Goal: Find contact information

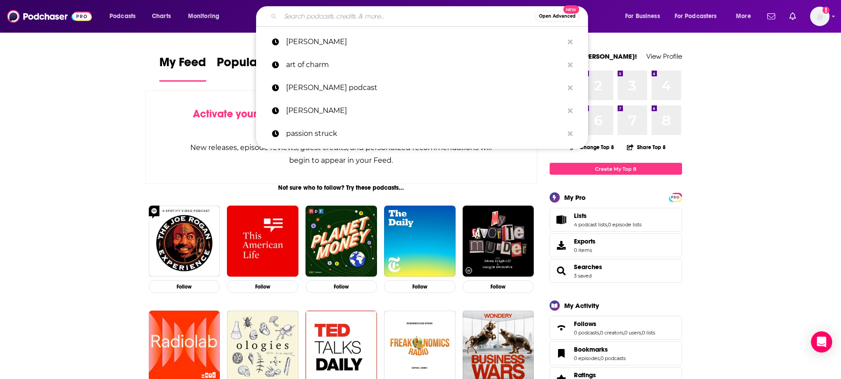
click at [369, 16] on input "Search podcasts, credits, & more..." at bounding box center [407, 16] width 255 height 14
type input "i"
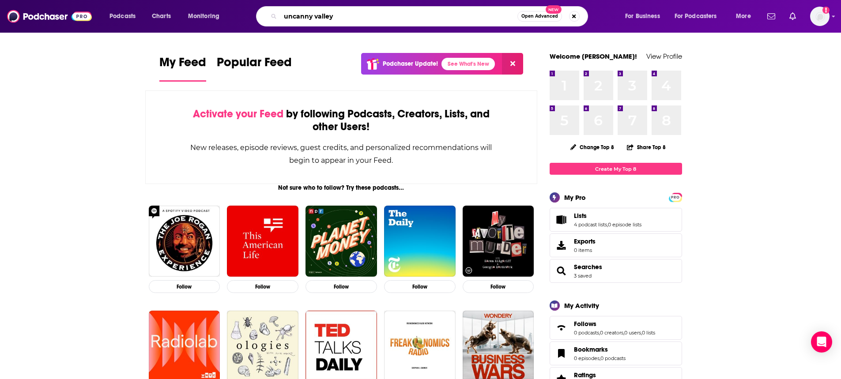
type input "uncanny valley"
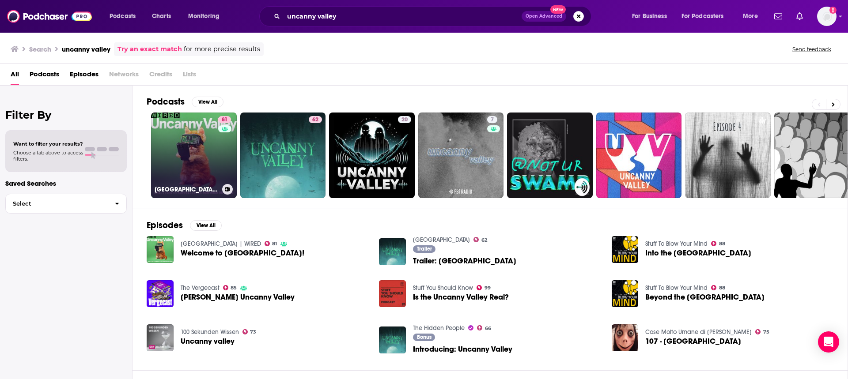
click at [197, 151] on link "81 [GEOGRAPHIC_DATA] | WIRED" at bounding box center [194, 156] width 86 height 86
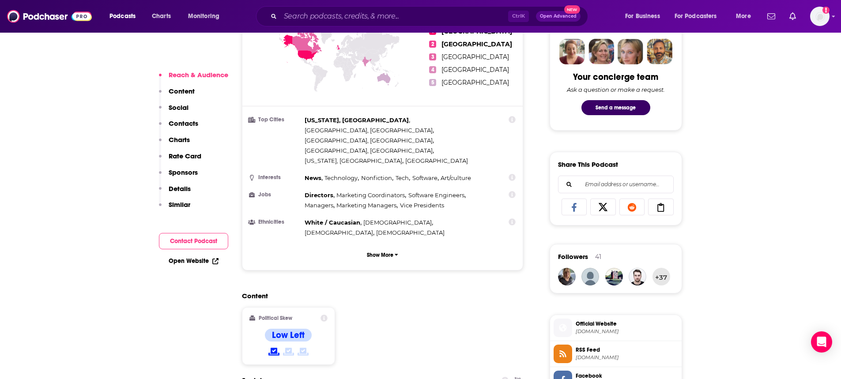
scroll to position [221, 0]
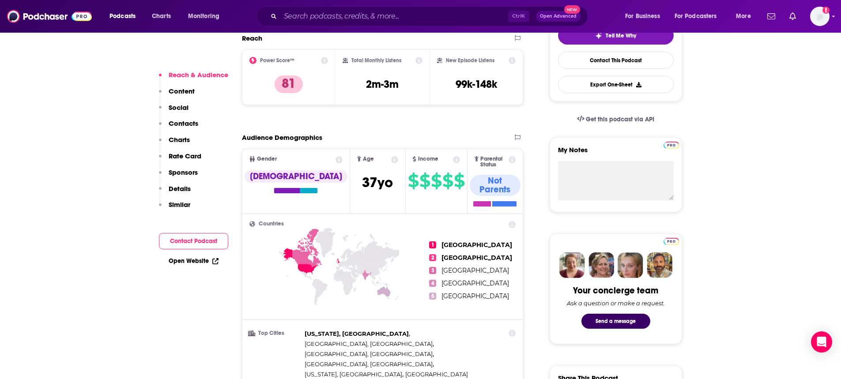
drag, startPoint x: 224, startPoint y: 67, endPoint x: 125, endPoint y: 81, distance: 99.1
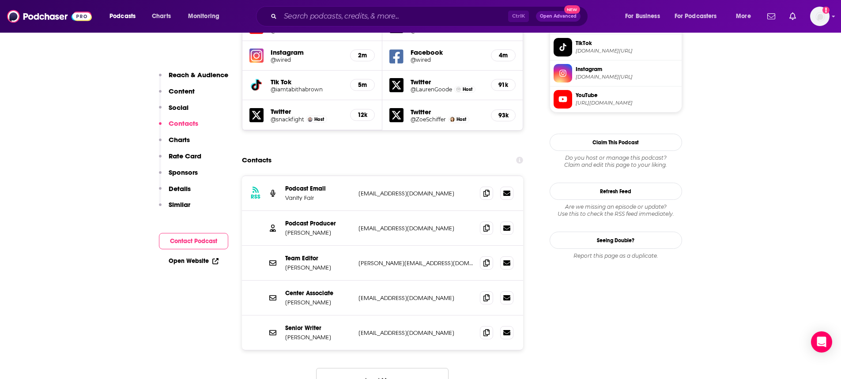
scroll to position [883, 0]
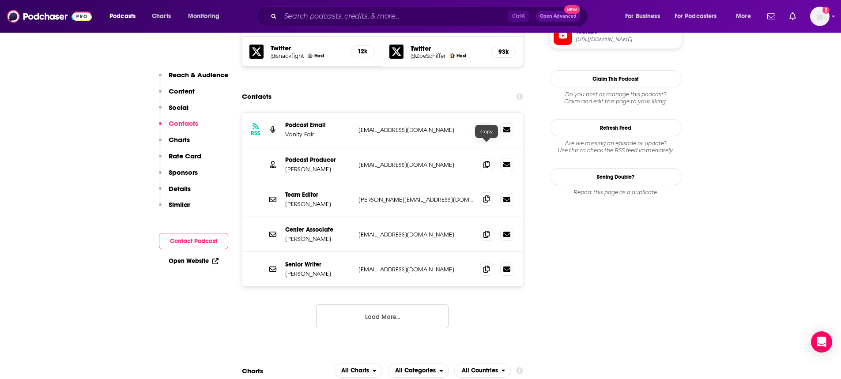
click at [484, 196] on icon at bounding box center [487, 199] width 6 height 7
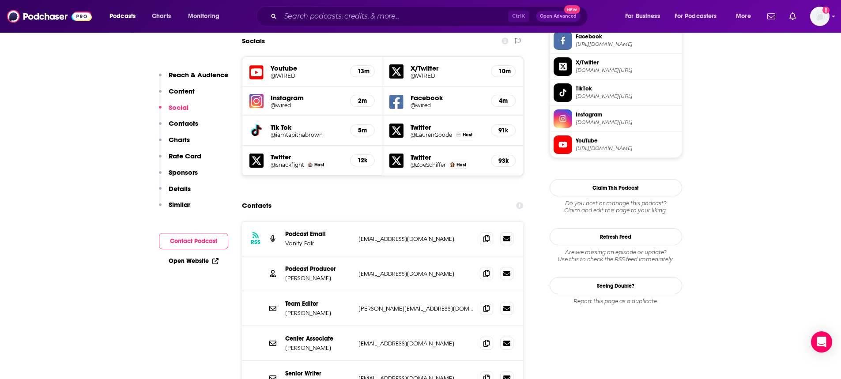
scroll to position [795, 0]
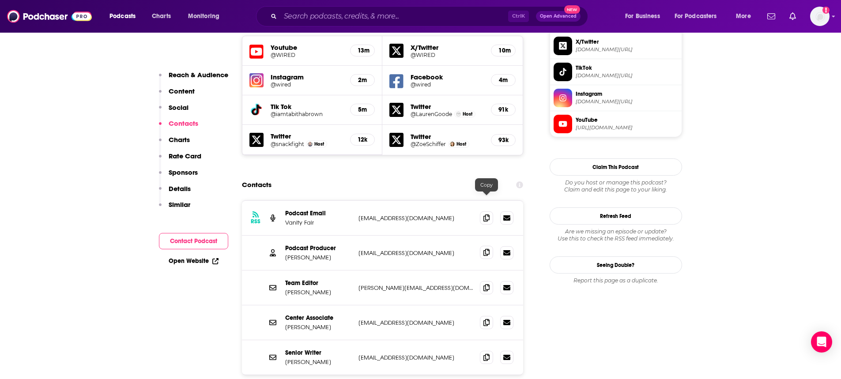
click at [485, 249] on icon at bounding box center [487, 252] width 6 height 7
drag, startPoint x: 487, startPoint y: 202, endPoint x: 254, endPoint y: 374, distance: 289.3
click at [486, 250] on icon at bounding box center [487, 253] width 6 height 7
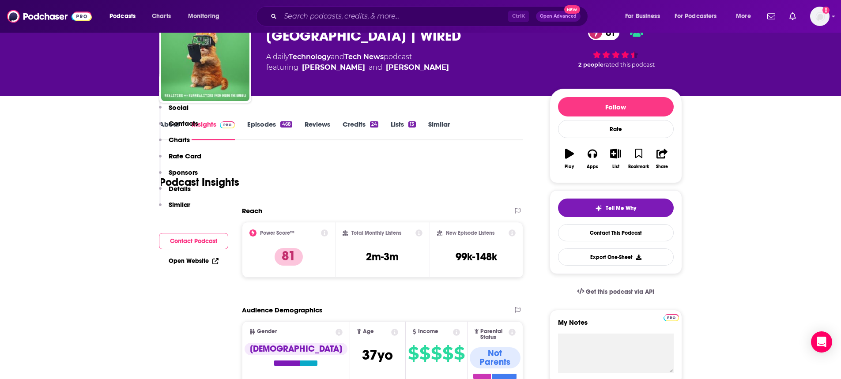
scroll to position [0, 0]
